Goal: Feedback & Contribution: Contribute content

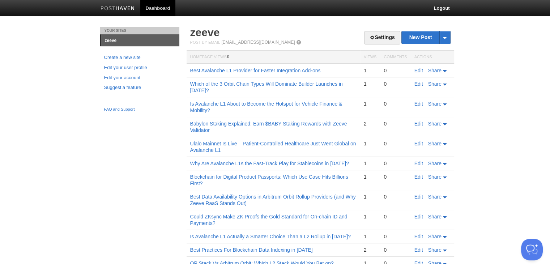
click at [415, 28] on h2 "zeeve" at bounding box center [320, 32] width 260 height 11
click at [416, 37] on link "New Post" at bounding box center [426, 37] width 48 height 13
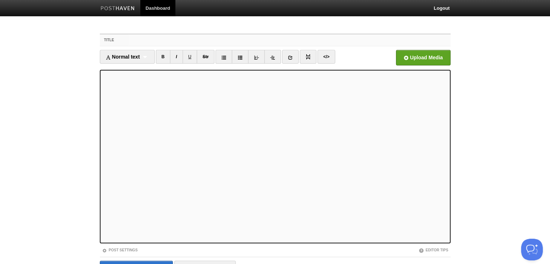
click at [197, 44] on input "Title" at bounding box center [290, 40] width 322 height 12
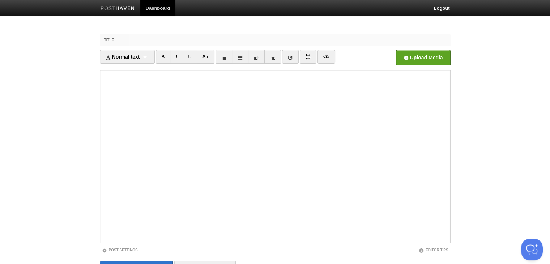
paste input "Best Arbitrum Orbit Rollup Provider for Enterprise Solutions"
type input "Best Arbitrum Orbit Rollup Provider for Enterprise Solutions"
click at [119, 71] on iframe at bounding box center [275, 157] width 351 height 174
click at [438, 43] on input "Best Arbitrum Orbit Rollup Provider for Enterprise Solutions" at bounding box center [290, 40] width 322 height 12
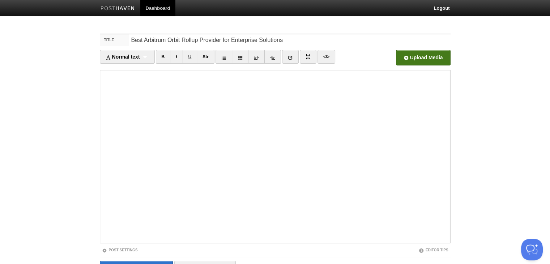
click at [431, 55] on input "file" at bounding box center [205, 59] width 548 height 37
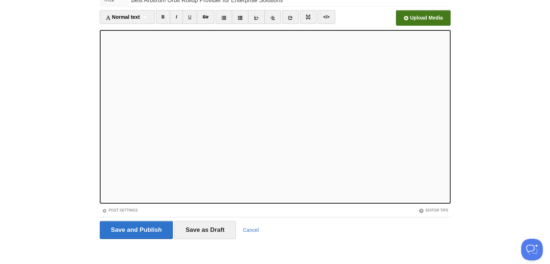
scroll to position [41, 0]
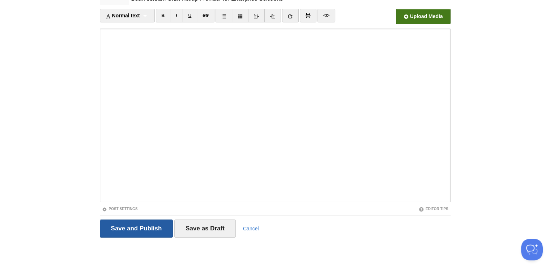
click at [142, 222] on input "Save and Publish" at bounding box center [136, 229] width 73 height 18
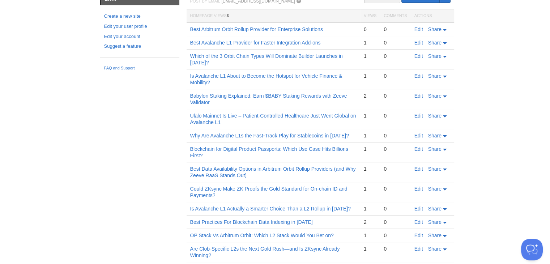
scroll to position [27, 0]
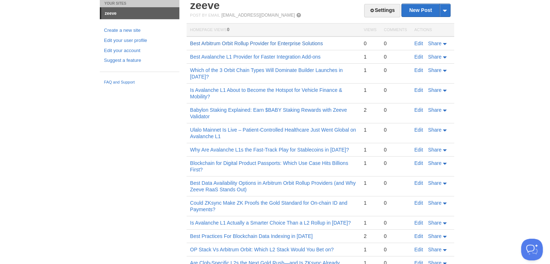
click at [236, 41] on link "Best Arbitrum Orbit Rollup Provider for Enterprise Solutions" at bounding box center [256, 44] width 133 height 6
